Goal: Find specific page/section: Find specific page/section

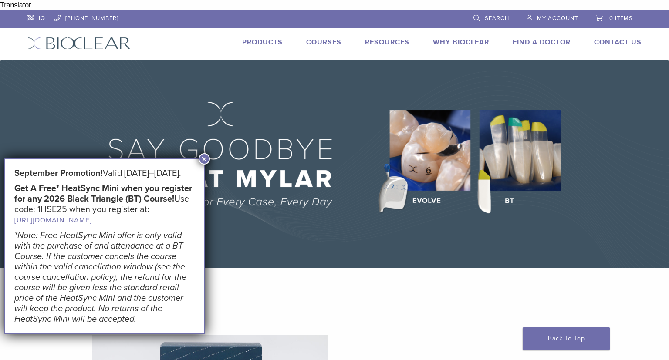
click at [205, 157] on button "×" at bounding box center [204, 158] width 11 height 11
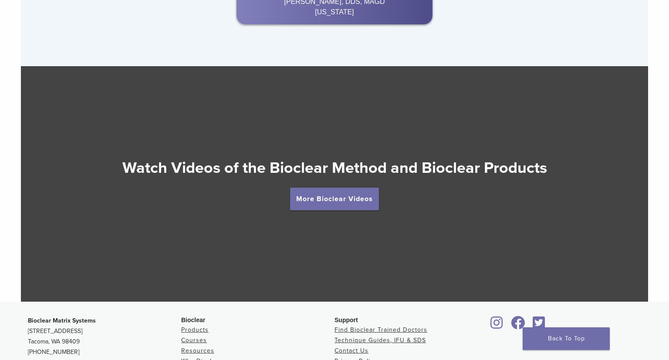
scroll to position [1648, 0]
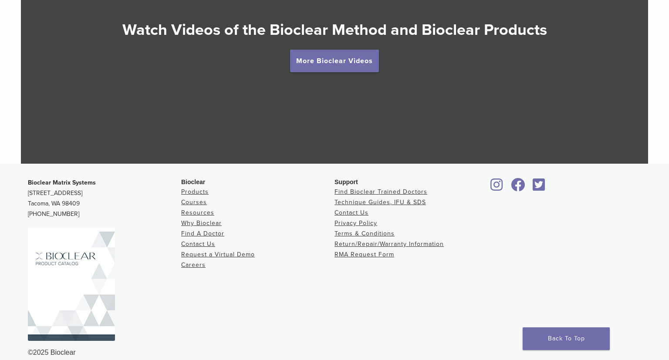
click at [68, 293] on img at bounding box center [71, 284] width 87 height 113
click at [523, 179] on icon at bounding box center [518, 185] width 14 height 14
click at [199, 188] on link "Products" at bounding box center [194, 191] width 27 height 7
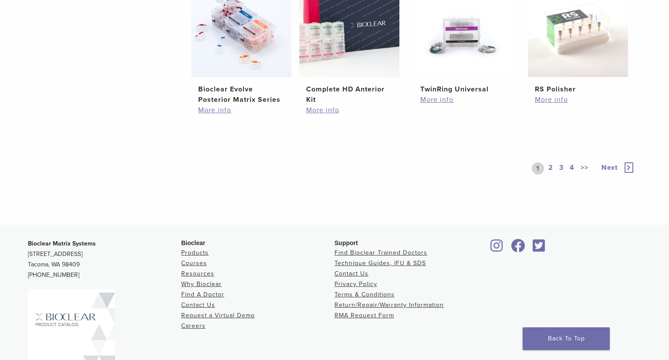
scroll to position [766, 0]
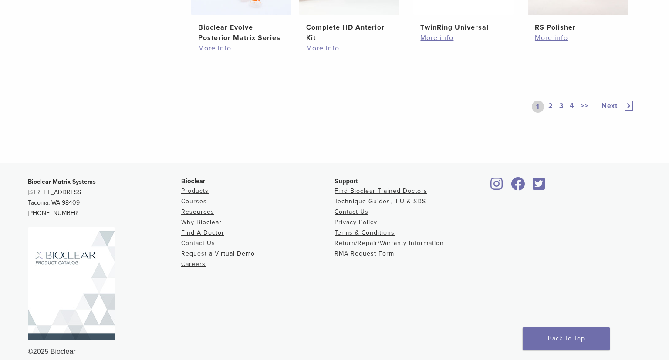
click at [549, 101] on link "2" at bounding box center [550, 107] width 8 height 12
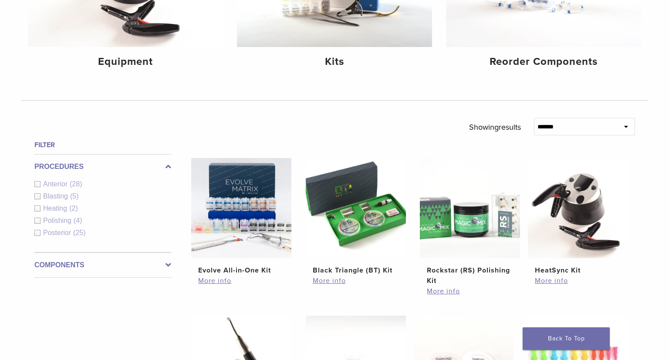
scroll to position [259, 0]
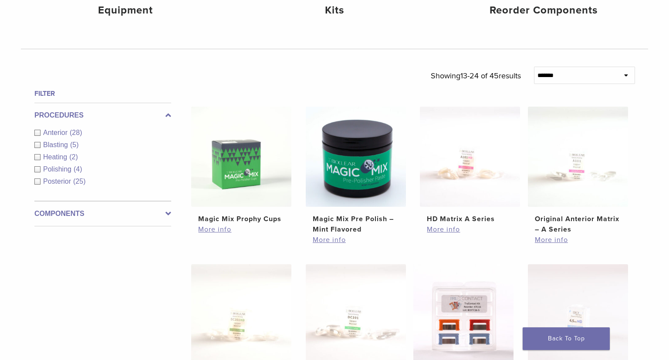
click at [59, 165] on span "Polishing" at bounding box center [58, 168] width 30 height 7
